Goal: Task Accomplishment & Management: Manage account settings

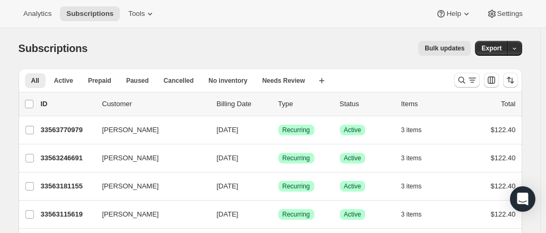
click at [166, 37] on div "Subscriptions. This page is ready Subscriptions Bulk updates More actions Bulk …" at bounding box center [270, 48] width 503 height 40
click at [516, 10] on span "Settings" at bounding box center [509, 14] width 25 height 8
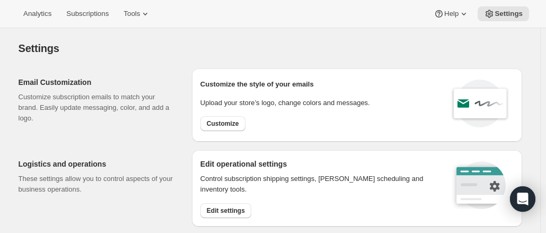
click at [332, 53] on div "Settings" at bounding box center [270, 48] width 503 height 15
